Goal: Entertainment & Leisure: Consume media (video, audio)

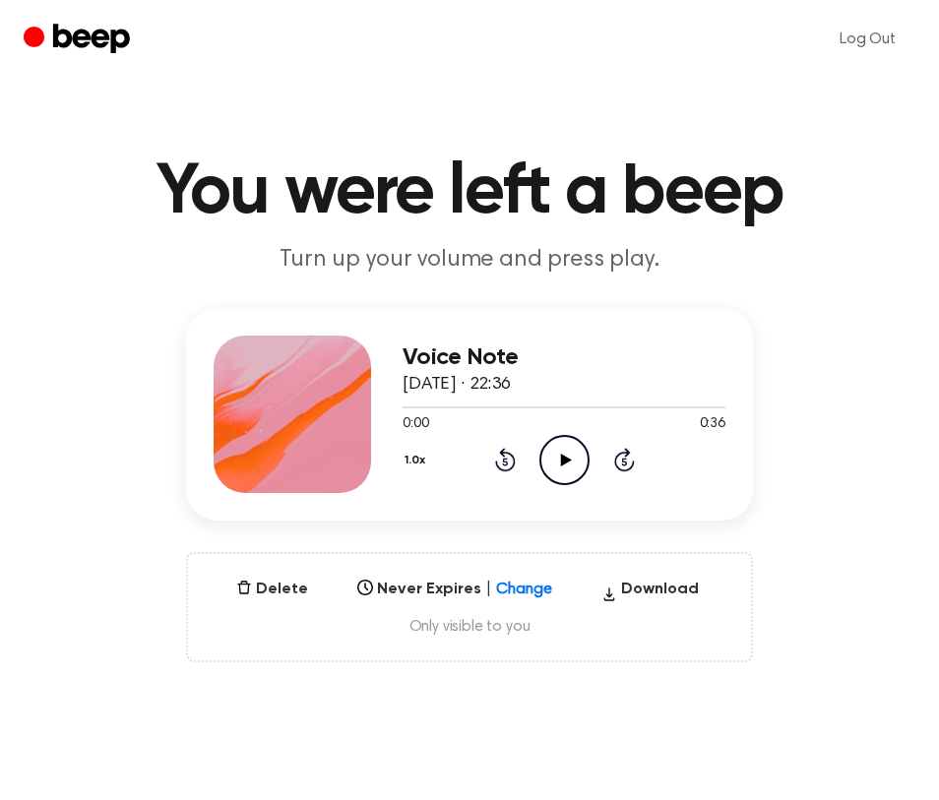
click at [559, 454] on icon "Play Audio" at bounding box center [564, 460] width 50 height 50
click at [580, 461] on icon "Play Audio" at bounding box center [564, 460] width 50 height 50
click at [566, 461] on icon at bounding box center [565, 460] width 11 height 13
